Goal: Check status: Check status

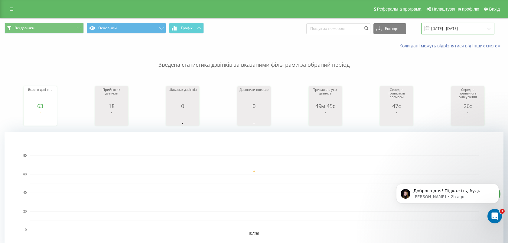
click at [468, 28] on input "[DATE] - [DATE]" at bounding box center [457, 29] width 73 height 12
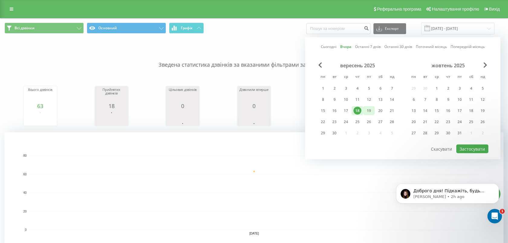
click at [370, 111] on div "19" at bounding box center [369, 111] width 8 height 8
click at [478, 147] on button "Застосувати" at bounding box center [472, 149] width 32 height 9
type input "[DATE] - [DATE]"
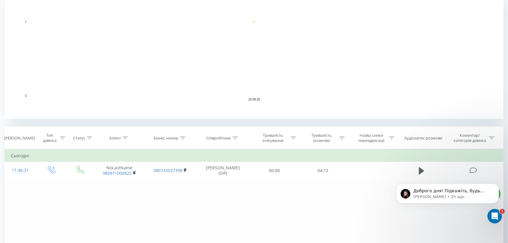
scroll to position [136, 0]
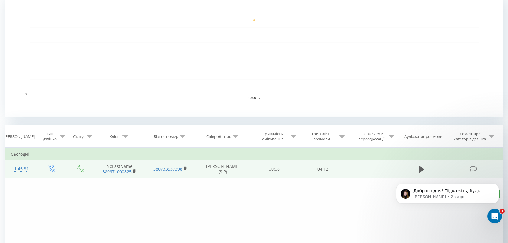
click at [25, 169] on div "11:46:31" at bounding box center [20, 169] width 19 height 12
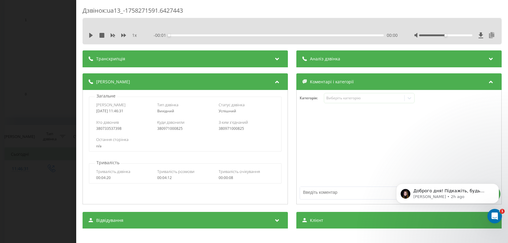
click at [491, 36] on icon at bounding box center [491, 35] width 7 height 6
click at [48, 103] on div "Дзвінок : ua13_-1758271591.6427443 1 x - 04:12 00:00 00:00 Транскрипція Для AI-…" at bounding box center [254, 121] width 508 height 243
